Goal: Register for event/course

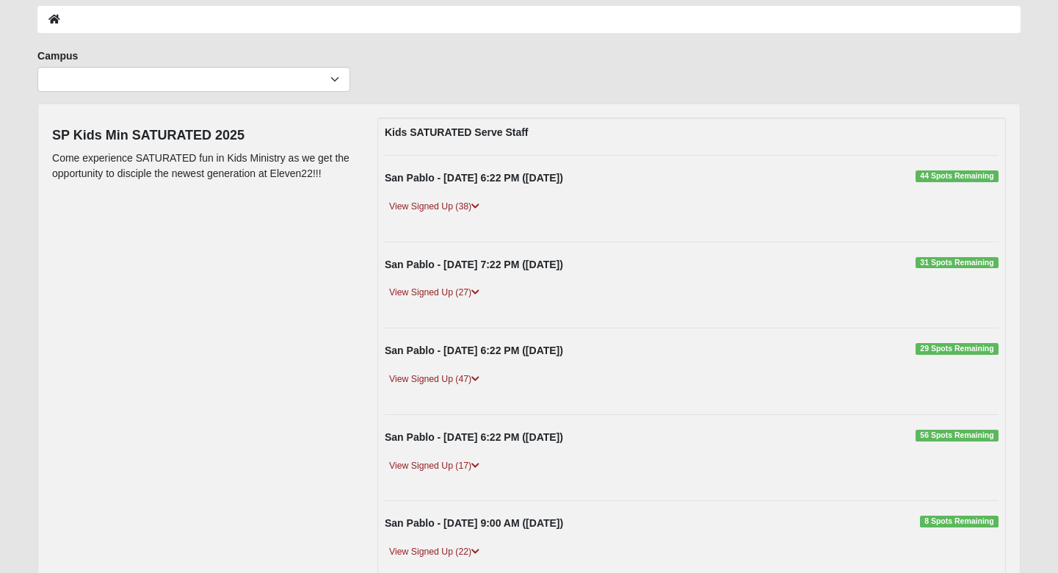
scroll to position [87, 0]
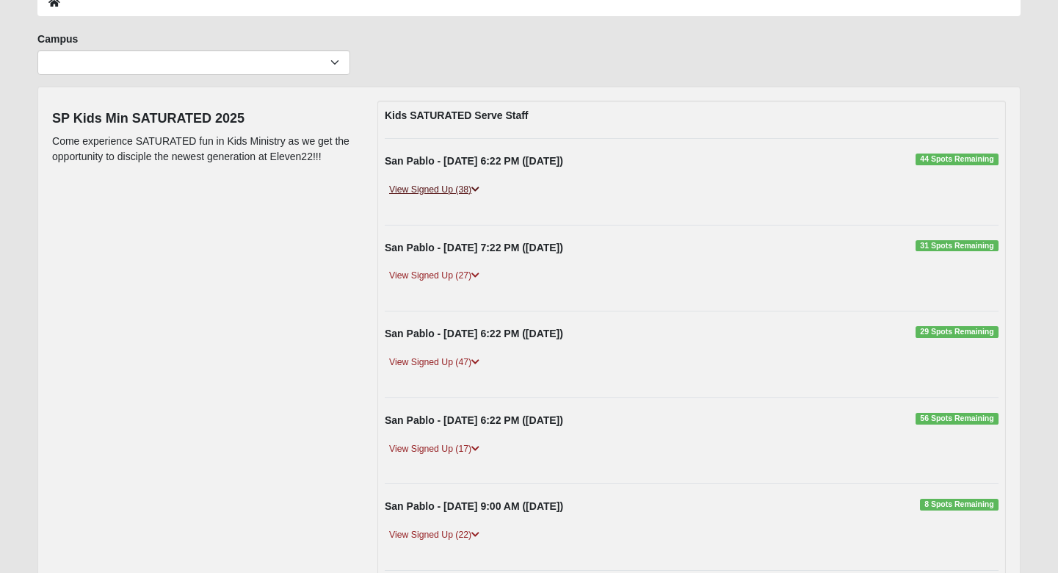
click at [462, 182] on link "View Signed Up (38)" at bounding box center [434, 189] width 99 height 15
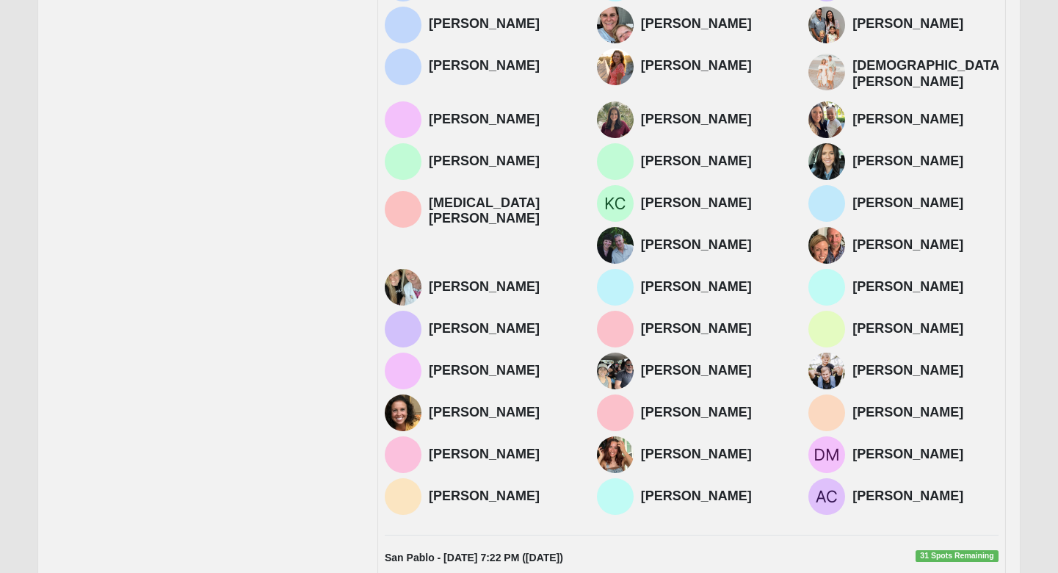
scroll to position [345, 0]
